Goal: Information Seeking & Learning: Learn about a topic

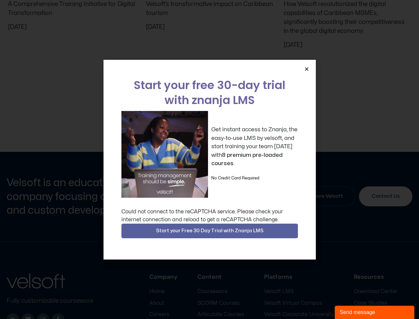
click at [209, 159] on div "Get instant access to Znanja, the easy-to-use LMS by velsoft, and start trainin…" at bounding box center [209, 154] width 177 height 87
click at [307, 69] on icon "Close" at bounding box center [306, 68] width 5 height 5
